Goal: Task Accomplishment & Management: Manage account settings

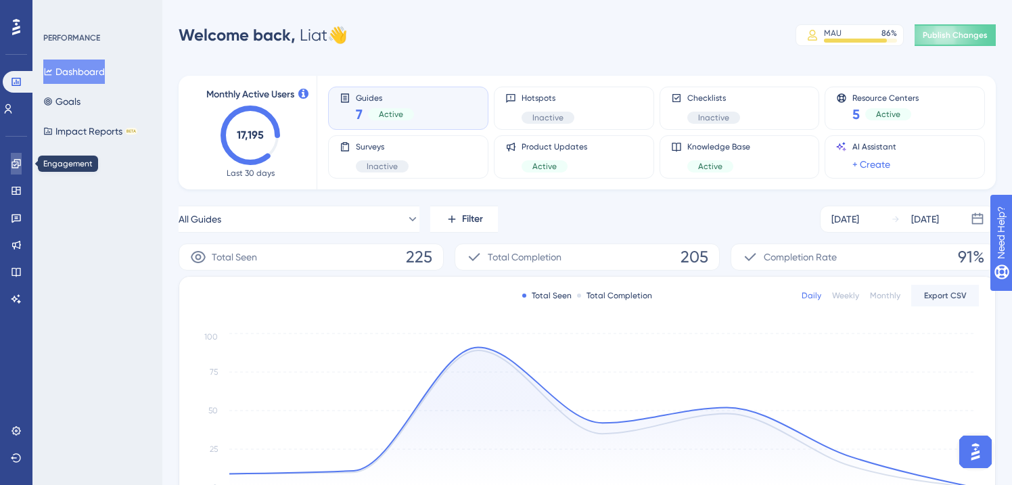
click at [13, 161] on icon at bounding box center [16, 163] width 11 height 11
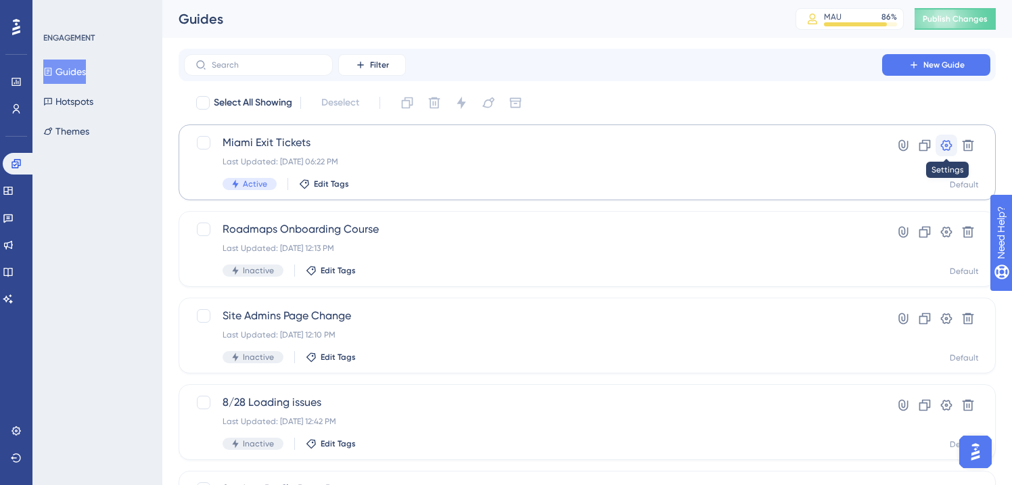
click at [951, 143] on icon at bounding box center [947, 146] width 14 height 14
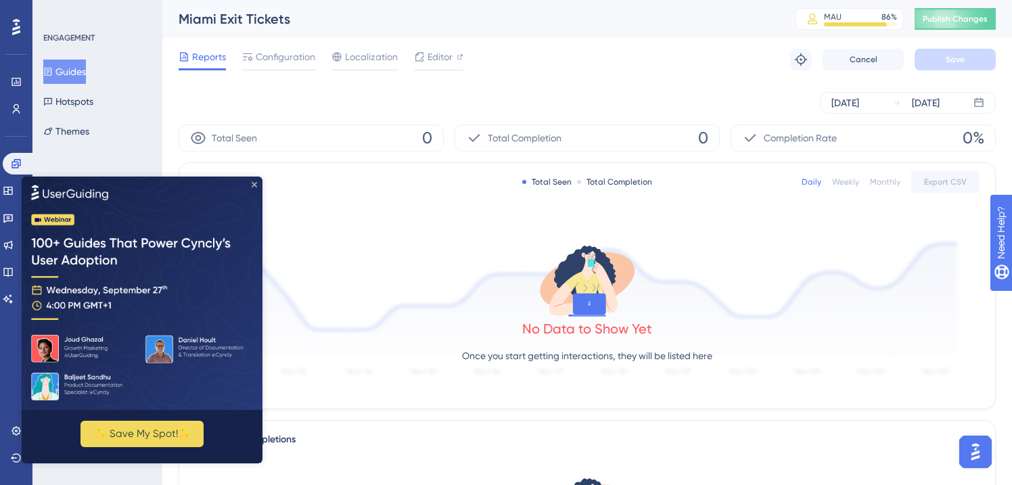
click at [254, 185] on icon "Close Preview" at bounding box center [254, 183] width 5 height 5
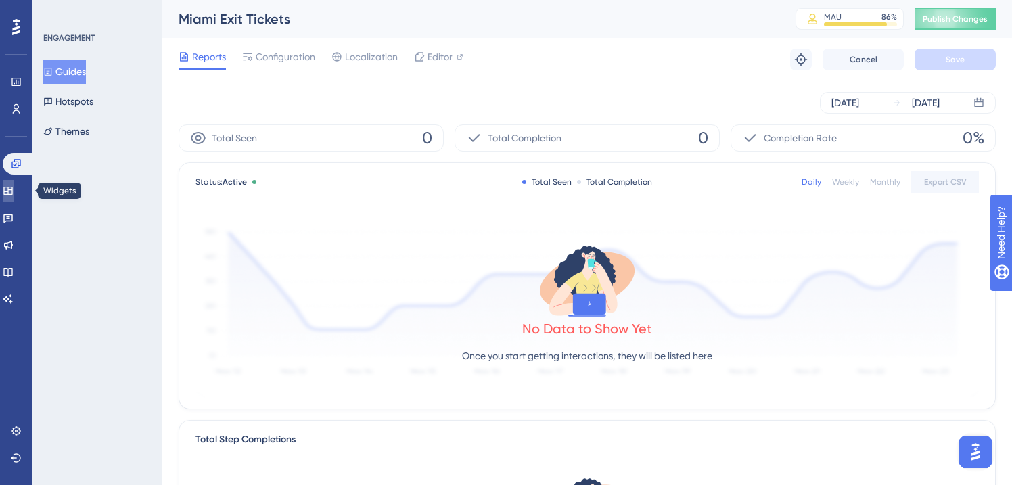
click at [12, 192] on icon at bounding box center [7, 191] width 9 height 8
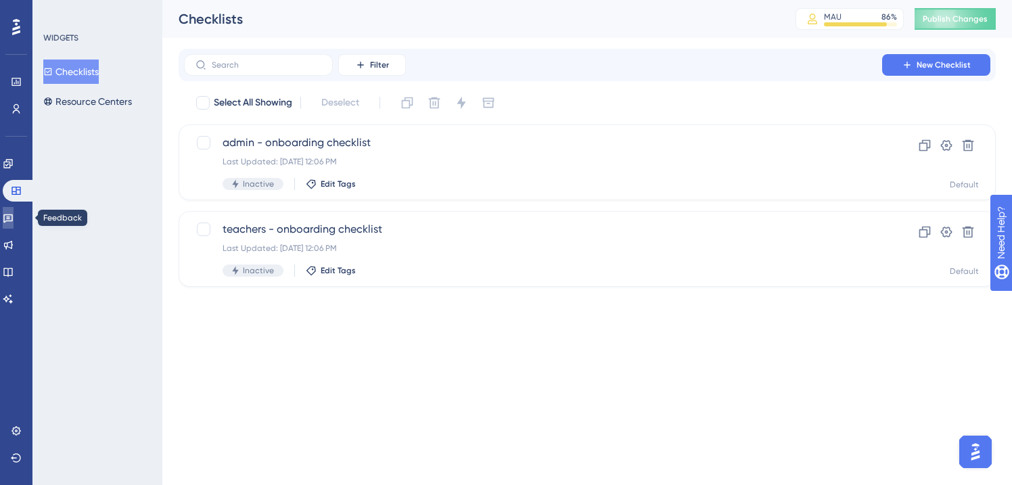
click at [14, 223] on icon at bounding box center [8, 217] width 11 height 11
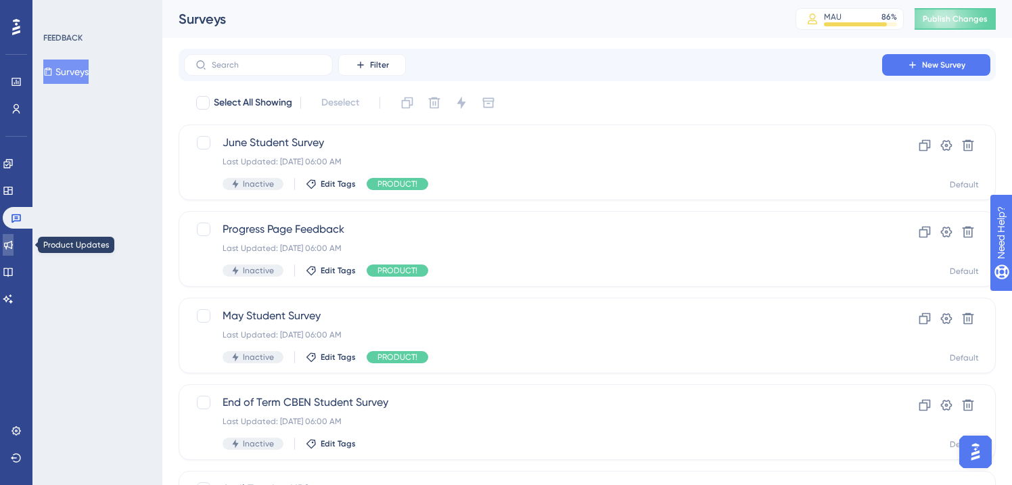
click at [14, 244] on icon at bounding box center [8, 244] width 11 height 11
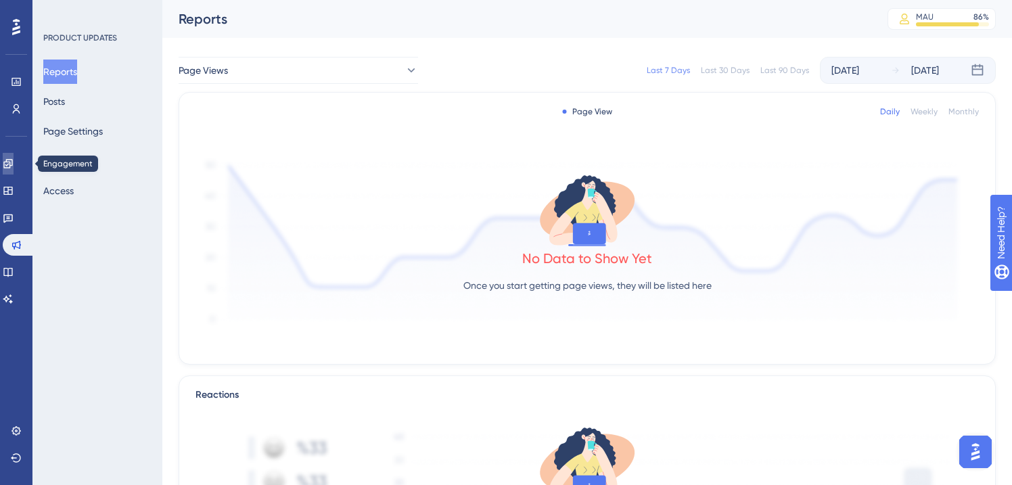
click at [12, 165] on icon at bounding box center [7, 163] width 9 height 9
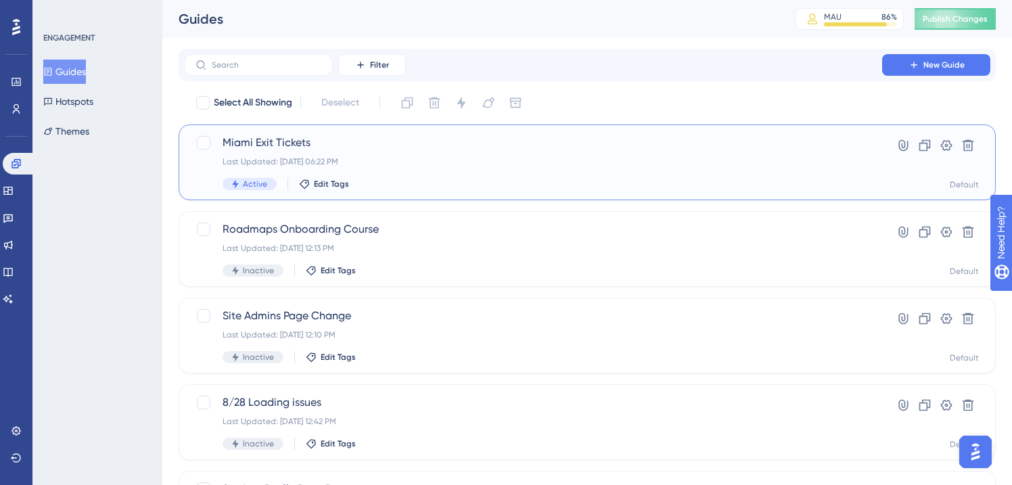
click at [319, 151] on div "Miami Exit Tickets Last Updated: [DATE] 06:22 PM Active Edit Tags" at bounding box center [533, 162] width 621 height 55
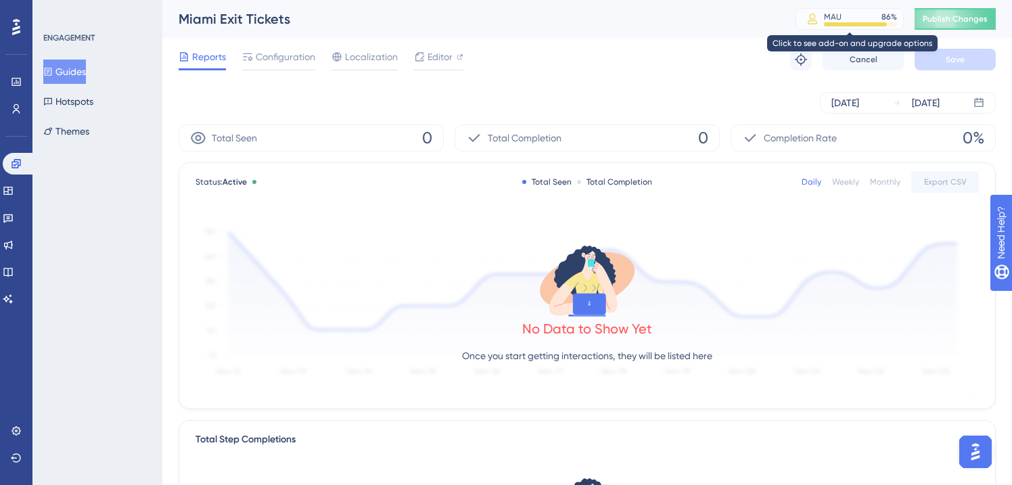
click at [863, 19] on div "MAU 86 %" at bounding box center [860, 17] width 73 height 11
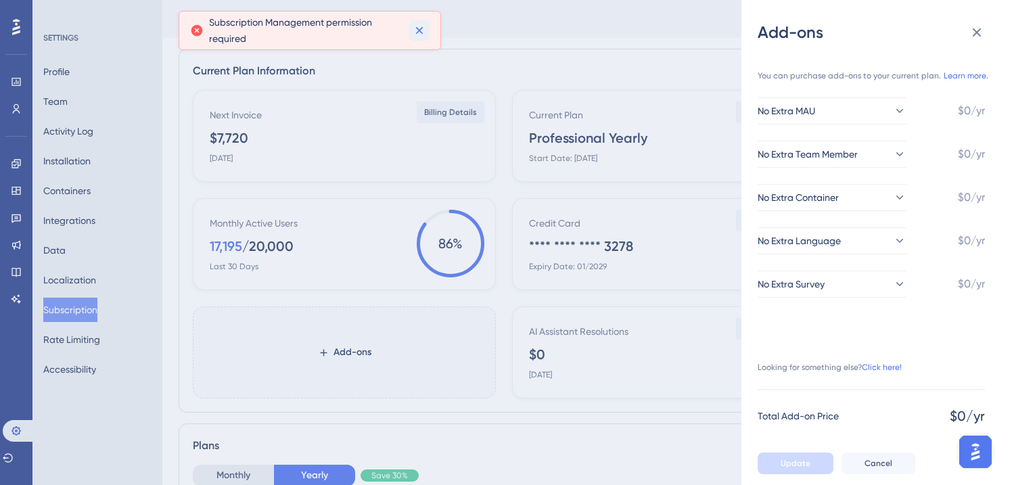
click at [422, 30] on icon at bounding box center [420, 31] width 14 height 14
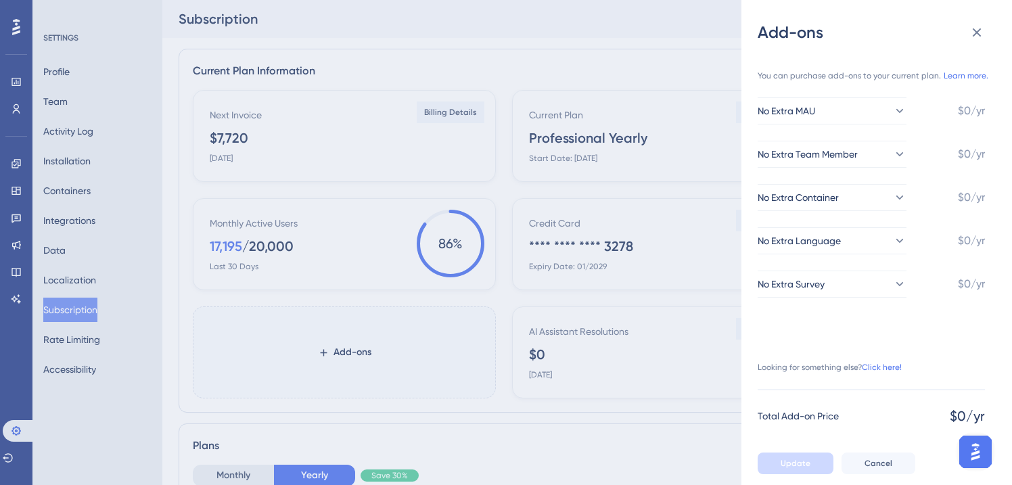
click at [478, 56] on div "Add-ons You can purchase add-ons to your current plan. Learn more. No Extra MAU…" at bounding box center [506, 242] width 1012 height 485
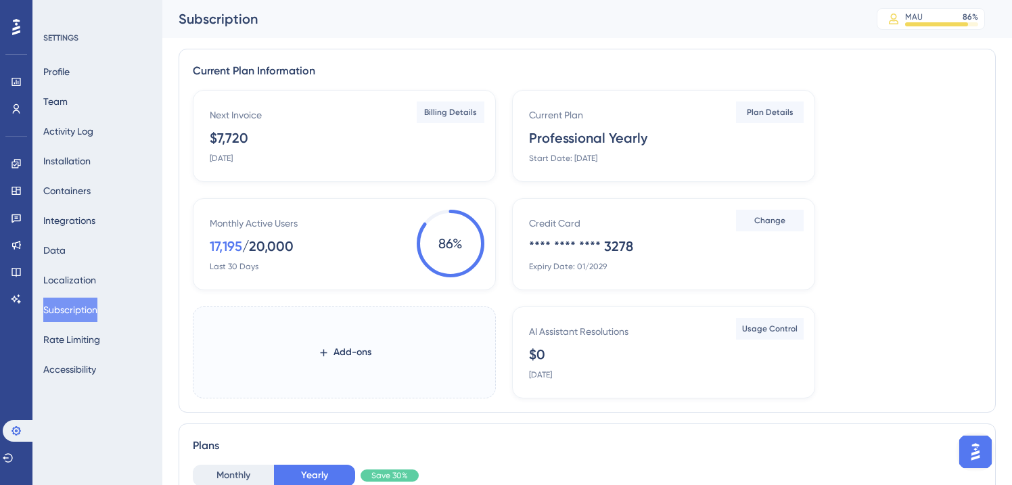
click at [474, 223] on span "86 %" at bounding box center [451, 244] width 68 height 68
drag, startPoint x: 297, startPoint y: 241, endPoint x: 223, endPoint y: 241, distance: 74.4
click at [223, 241] on div "Monthly Active Users 17,195 / 20,000 Last 30 Days" at bounding box center [347, 243] width 275 height 57
